Goal: Transaction & Acquisition: Purchase product/service

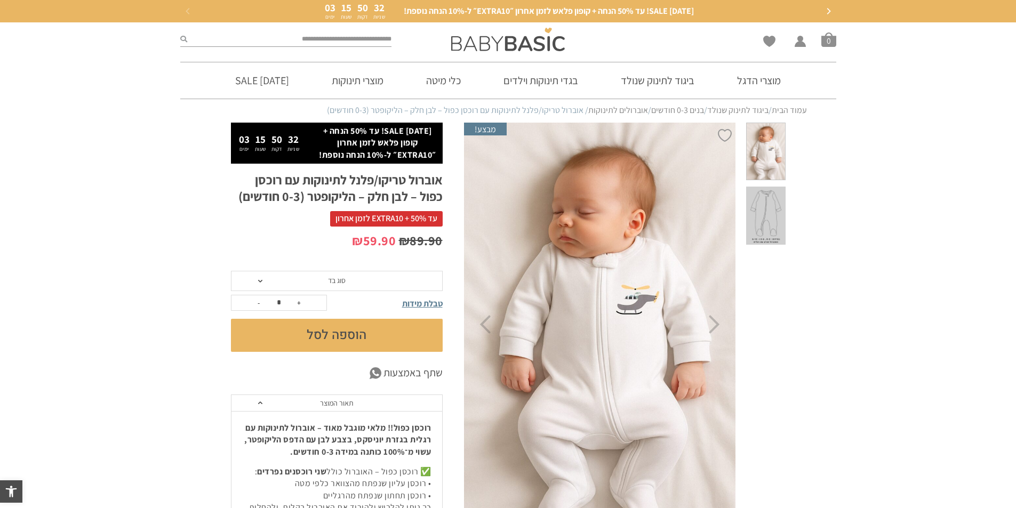
drag, startPoint x: 348, startPoint y: 268, endPoint x: 352, endPoint y: 276, distance: 9.1
click at [352, 276] on div "**********" at bounding box center [347, 451] width 233 height 656
click at [352, 276] on span "סוג בד" at bounding box center [337, 281] width 212 height 20
click at [359, 322] on div "פלנל (חורף)" at bounding box center [336, 321] width 212 height 9
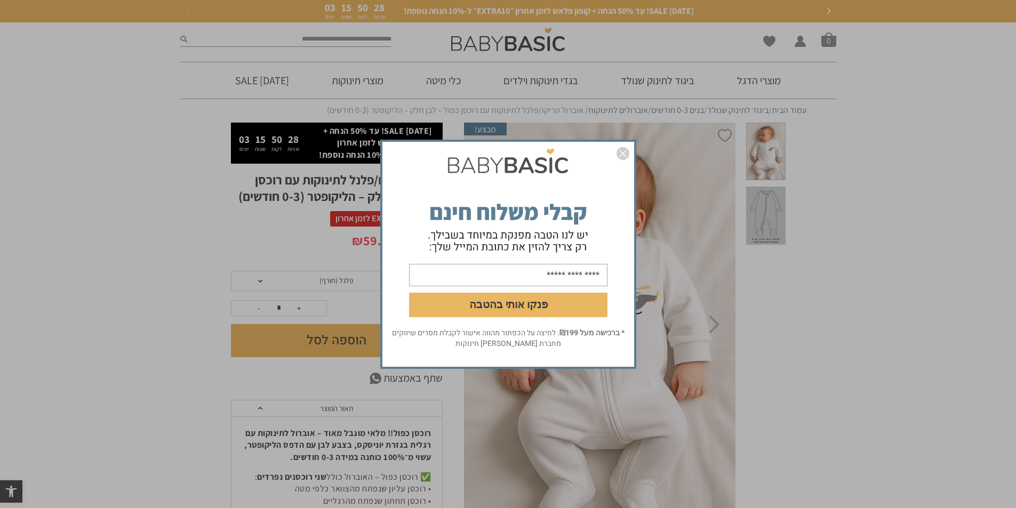
click at [625, 153] on img "סגור" at bounding box center [623, 153] width 13 height 13
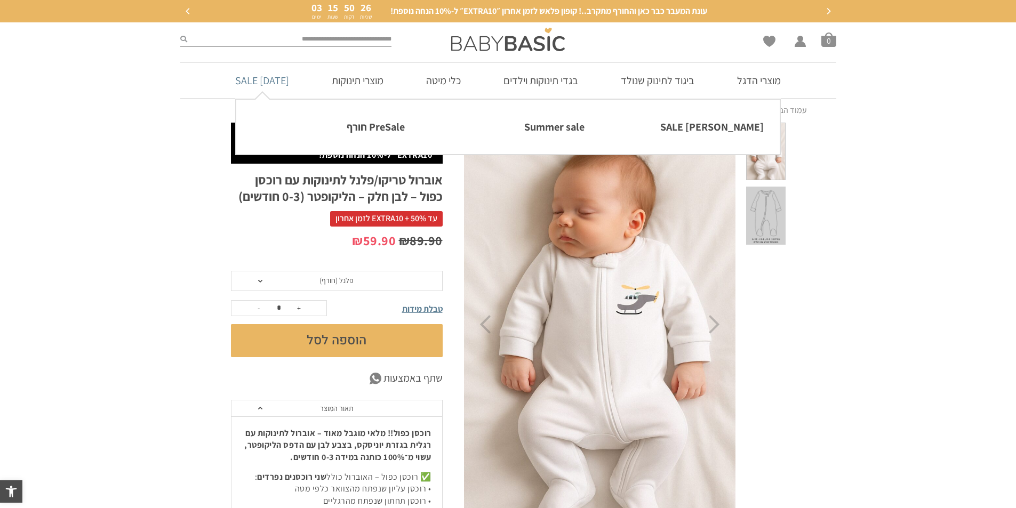
click at [236, 74] on link "[DATE] SALE" at bounding box center [262, 80] width 86 height 36
